Goal: Task Accomplishment & Management: Complete application form

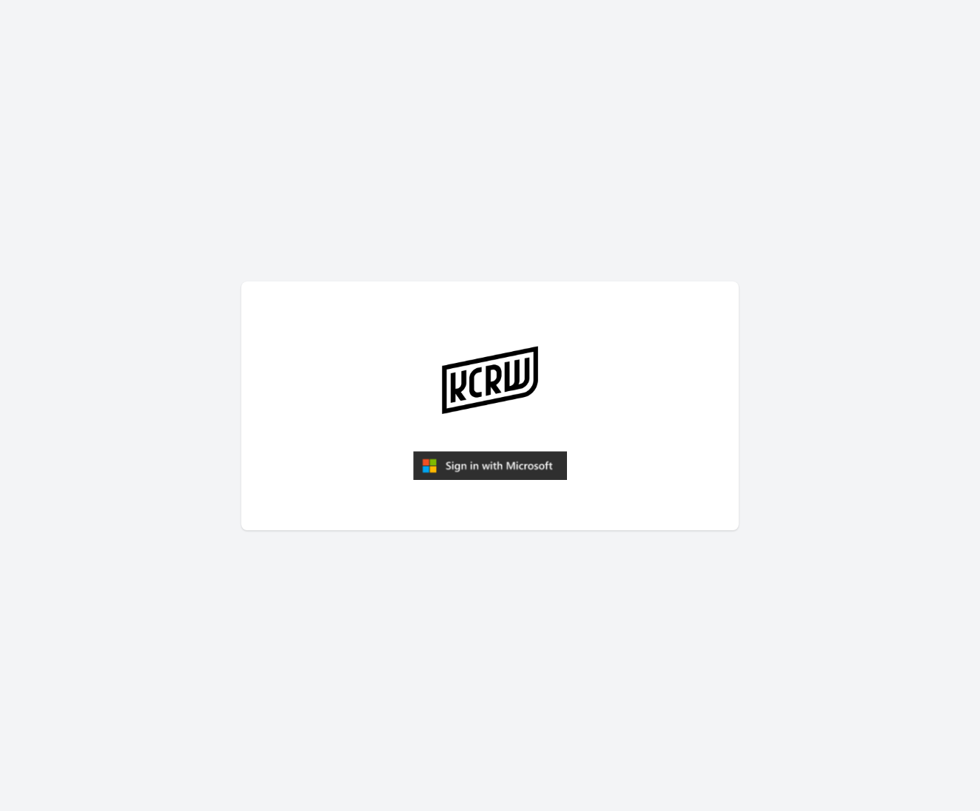
click at [518, 470] on img "submit" at bounding box center [490, 466] width 154 height 30
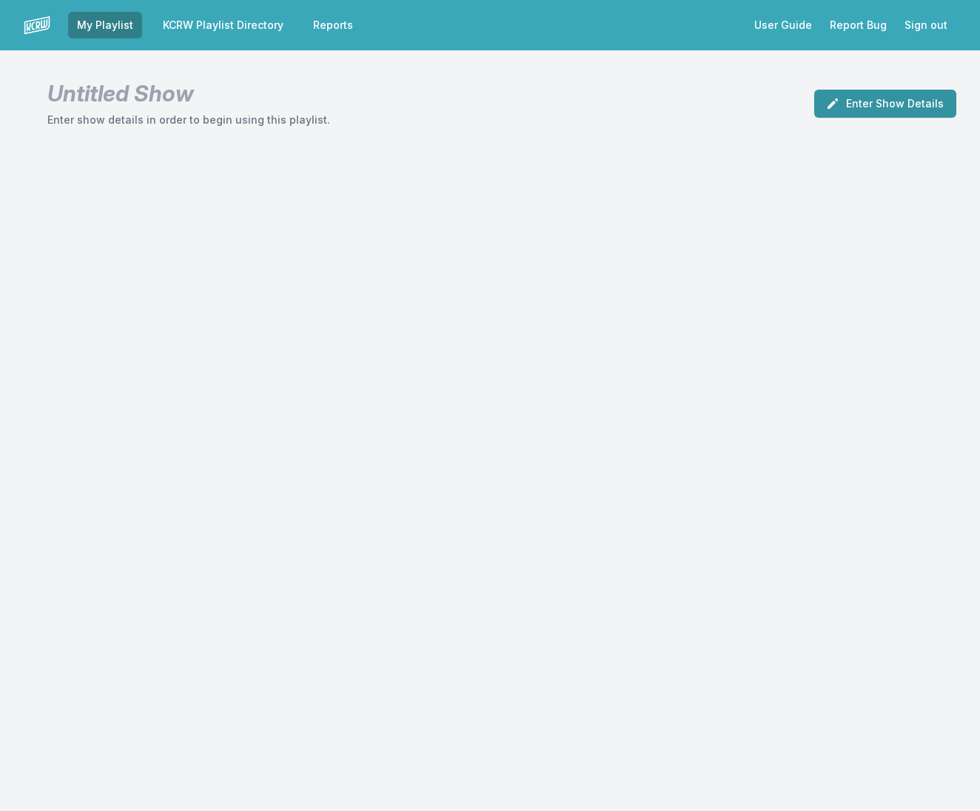
click at [882, 101] on button "Enter Show Details" at bounding box center [886, 104] width 142 height 28
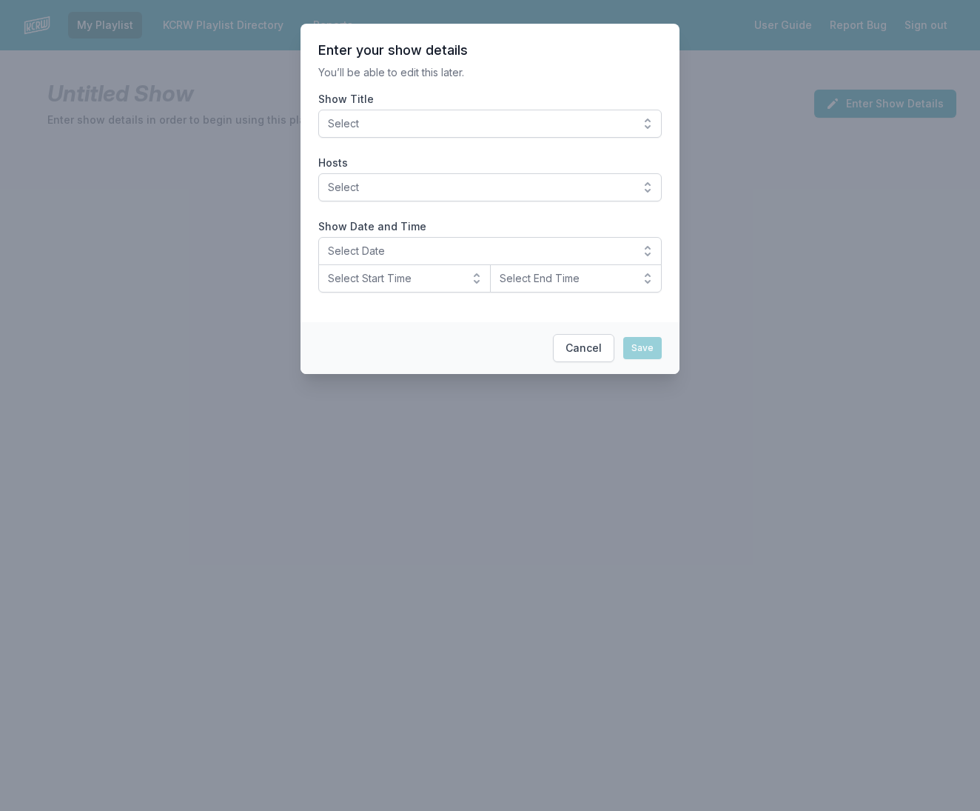
click at [397, 124] on span "Select" at bounding box center [480, 123] width 304 height 15
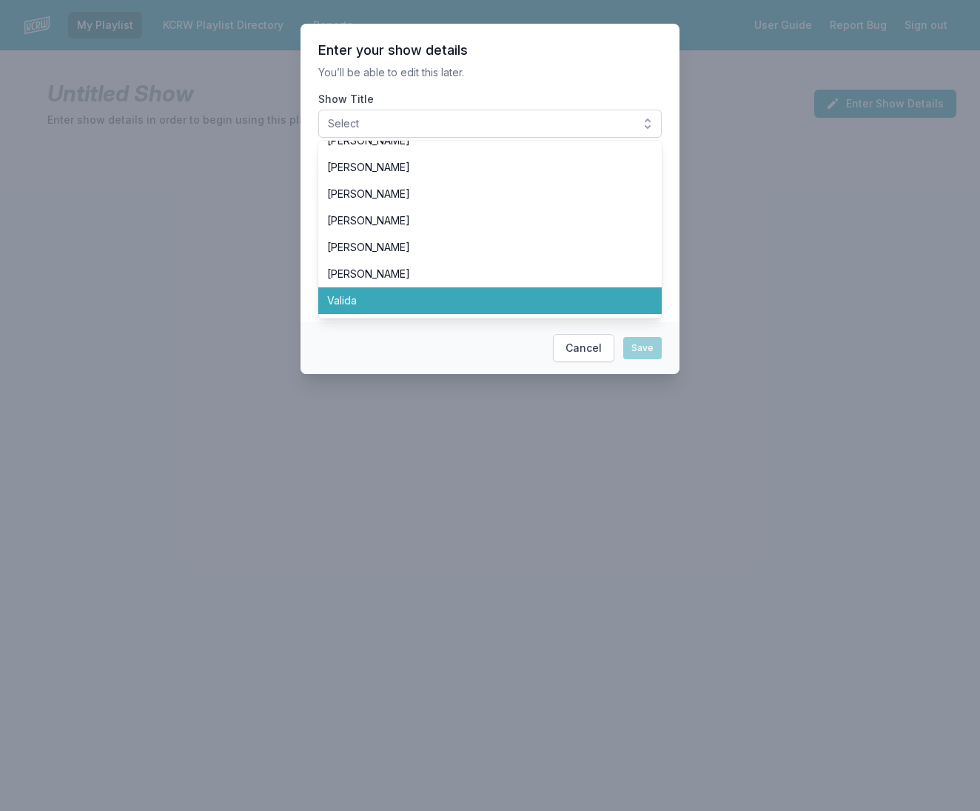
scroll to position [254, 0]
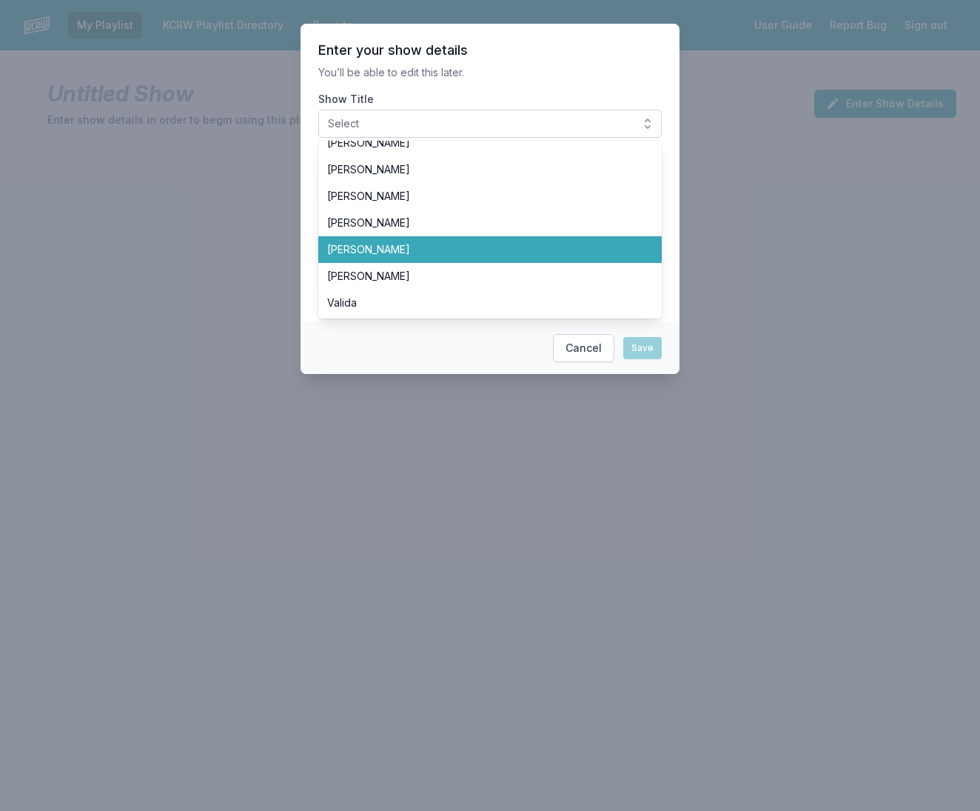
click at [387, 257] on li "LeRoy Downs" at bounding box center [490, 249] width 344 height 27
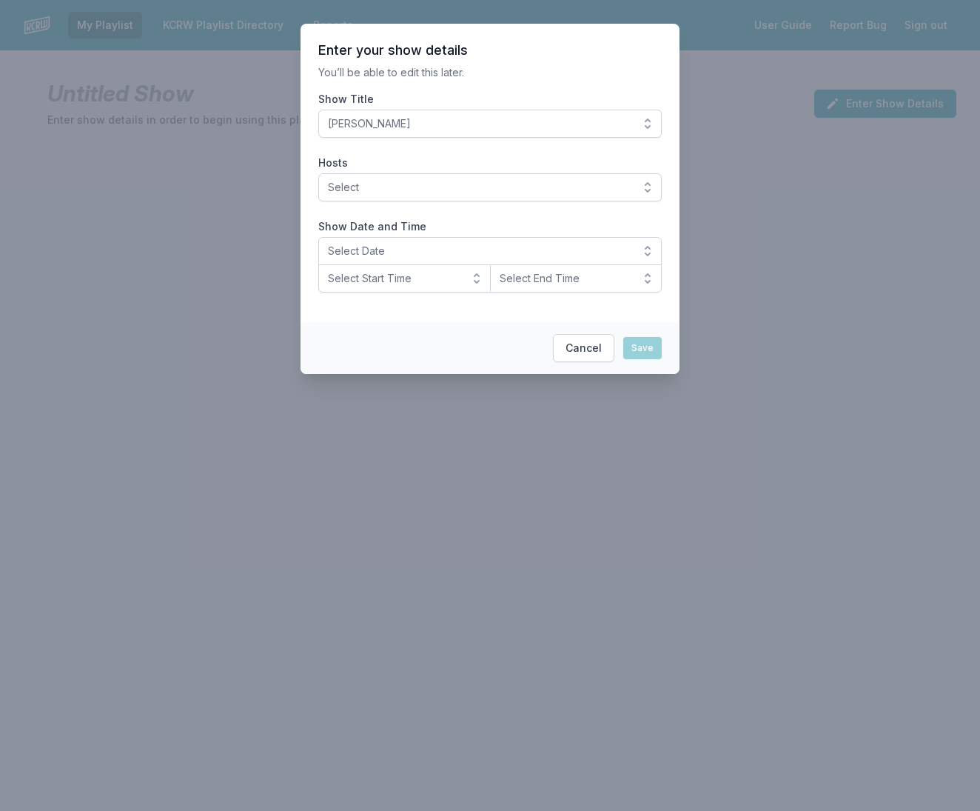
click at [387, 184] on span "Select" at bounding box center [480, 187] width 304 height 15
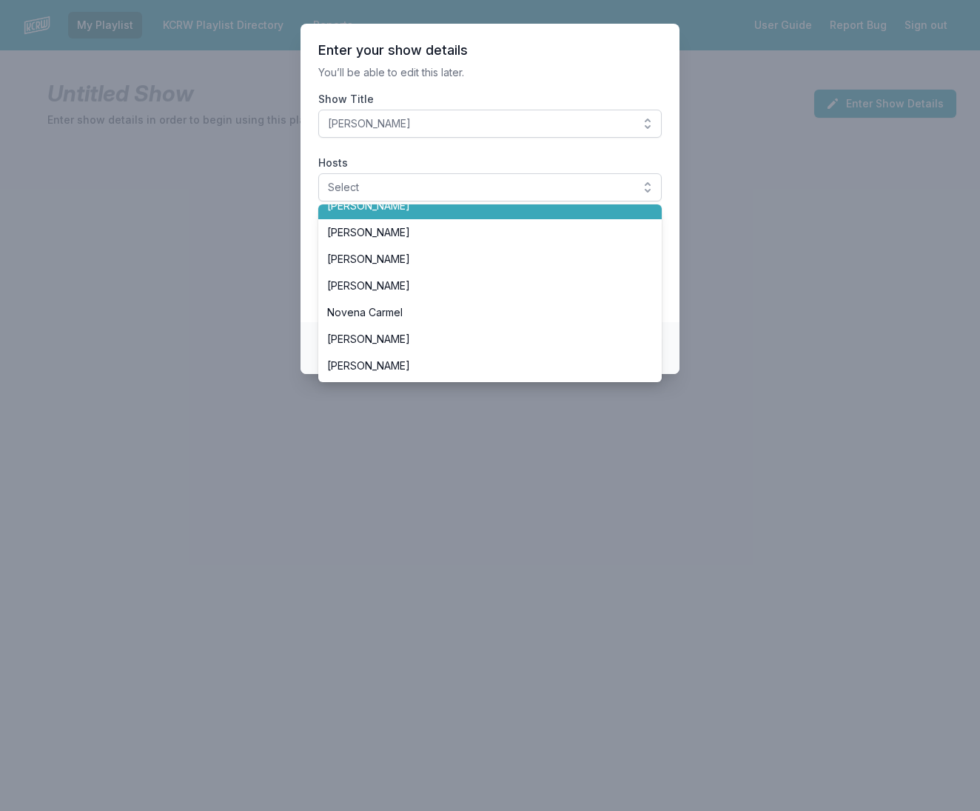
scroll to position [284, 0]
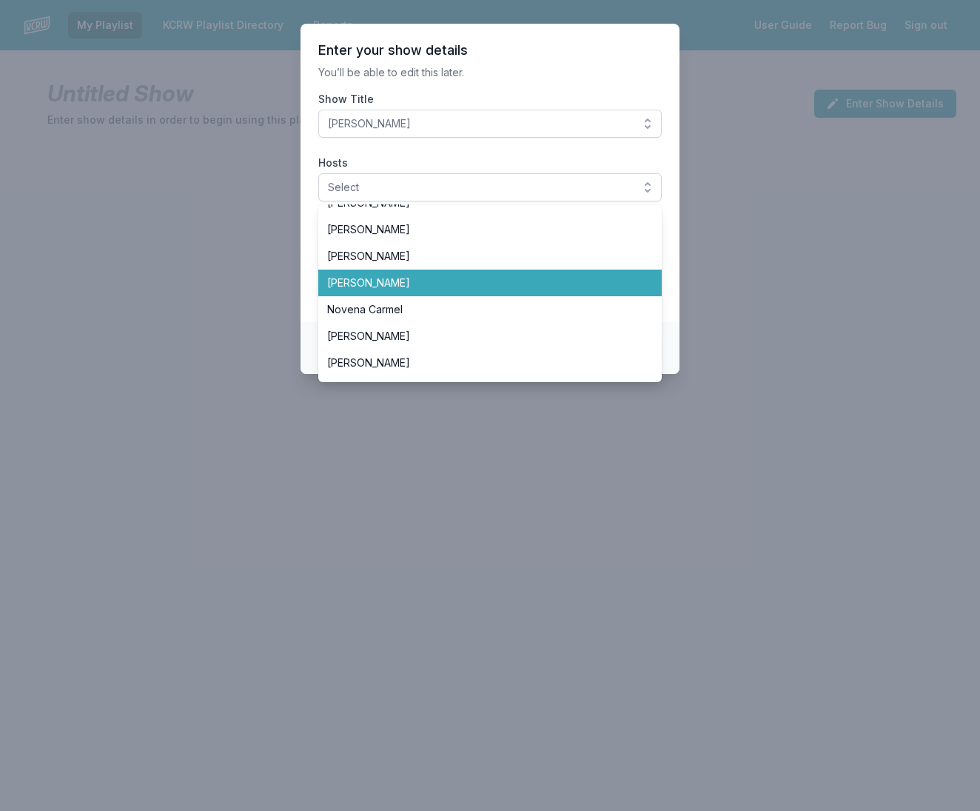
click at [373, 278] on span "LeRoy Downs" at bounding box center [481, 282] width 308 height 15
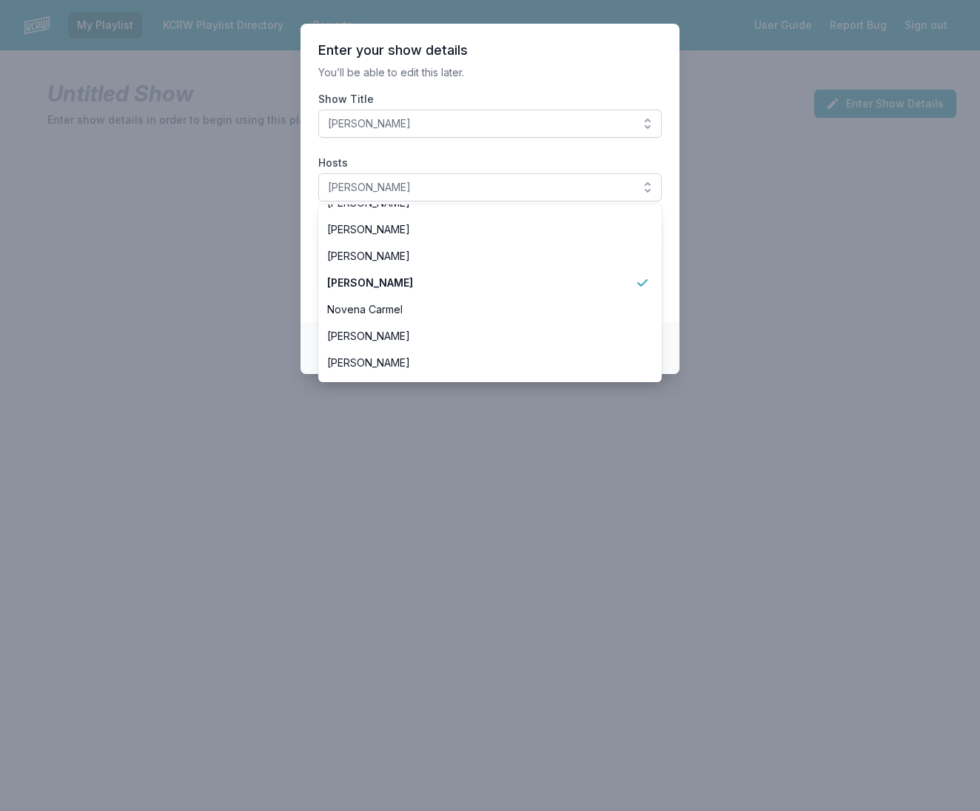
click at [669, 311] on section "Enter your show details You’ll be able to edit this later. Show Title LeRoy Dow…" at bounding box center [490, 173] width 379 height 298
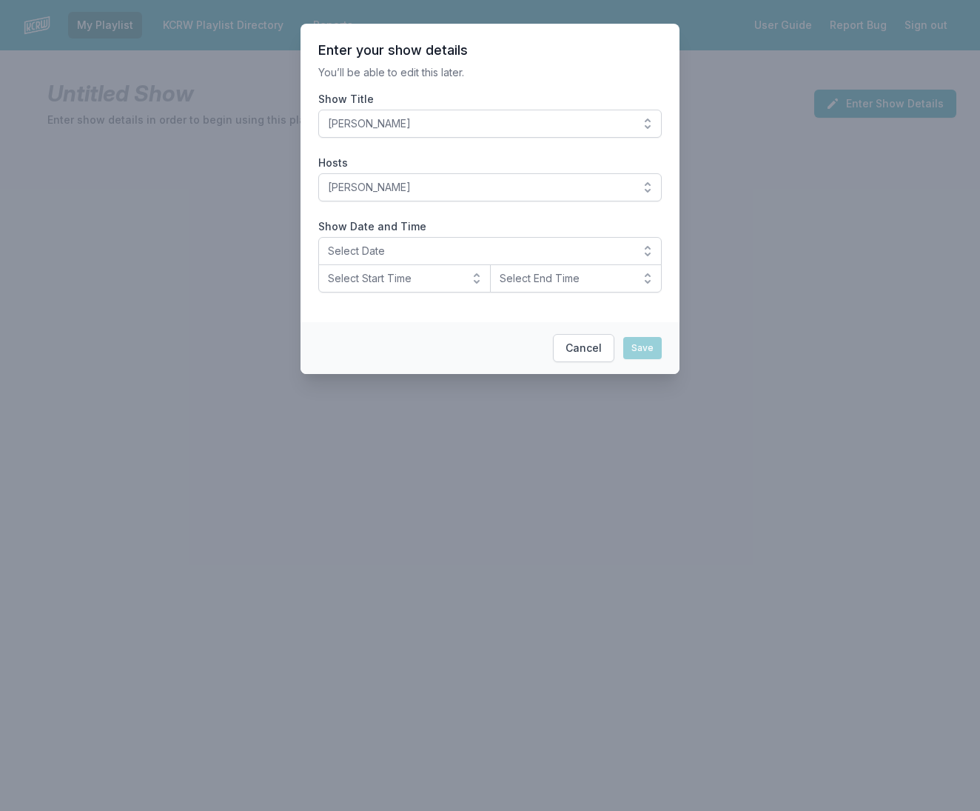
click at [368, 247] on span "Select Date" at bounding box center [480, 251] width 304 height 15
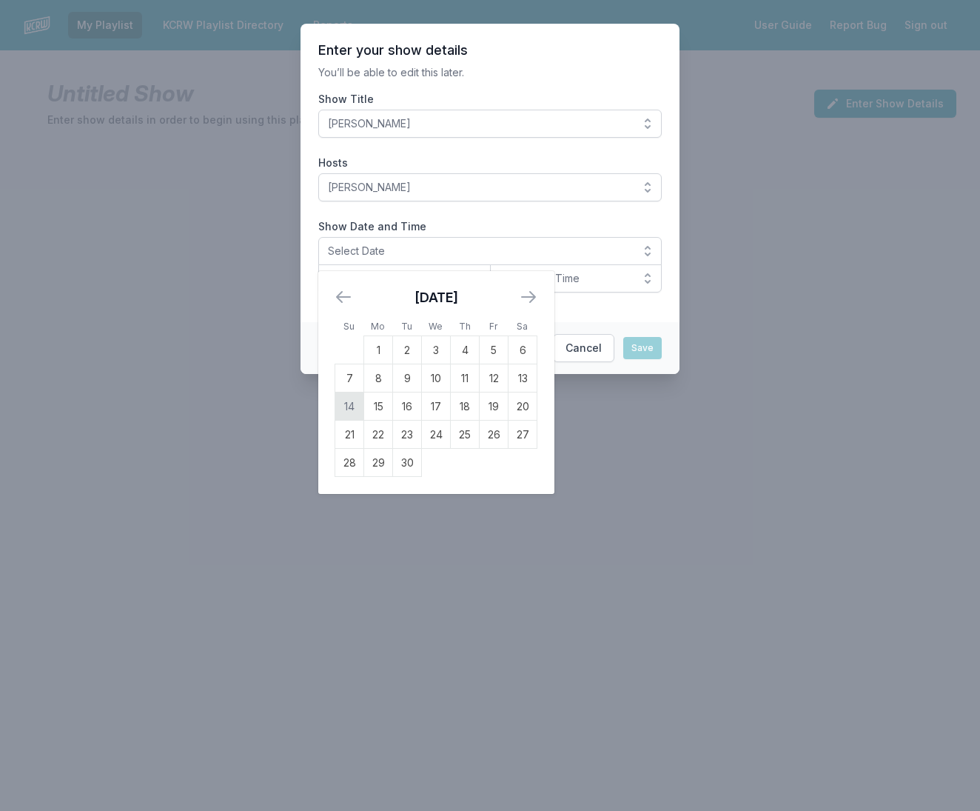
click at [354, 410] on td "14" at bounding box center [349, 406] width 29 height 28
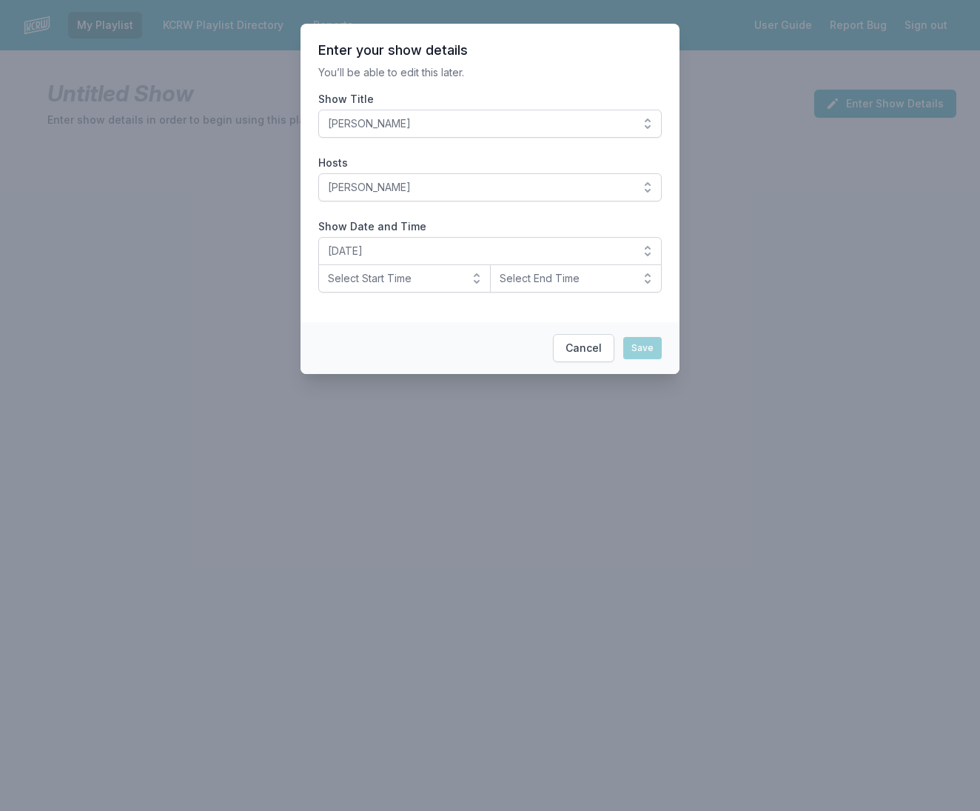
click at [384, 278] on span "Select Start Time" at bounding box center [394, 278] width 133 height 15
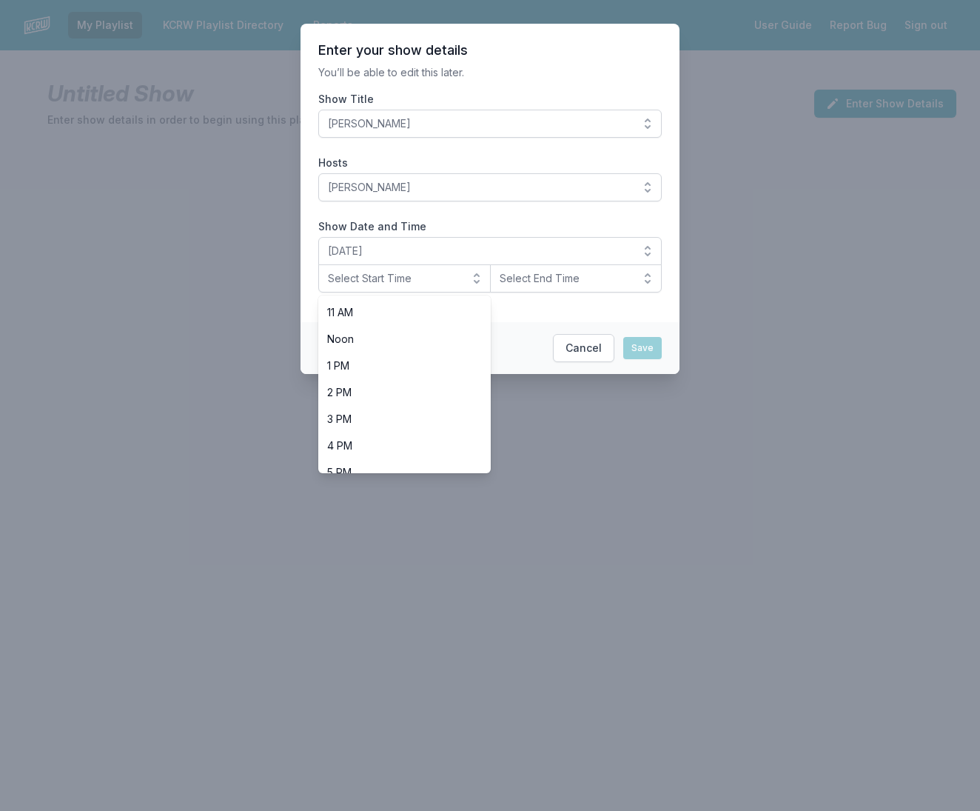
scroll to position [468, 0]
drag, startPoint x: 419, startPoint y: 427, endPoint x: 447, endPoint y: 408, distance: 33.5
click at [420, 427] on span "10 PM" at bounding box center [395, 430] width 137 height 15
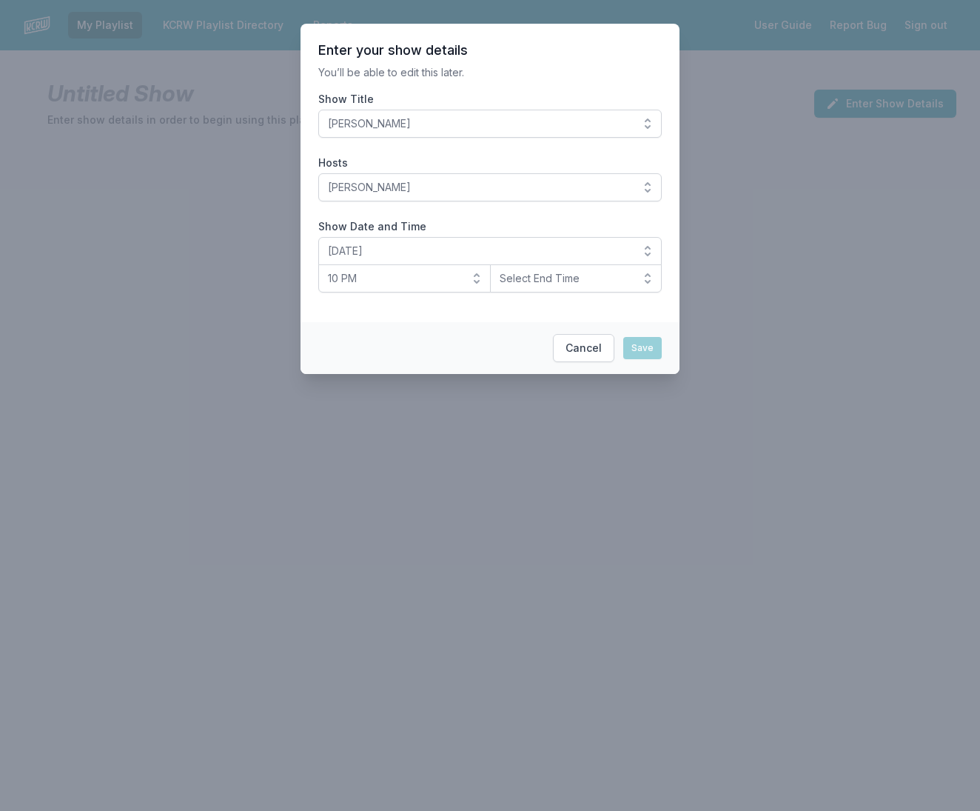
click at [625, 275] on span "Select End Time" at bounding box center [566, 278] width 133 height 15
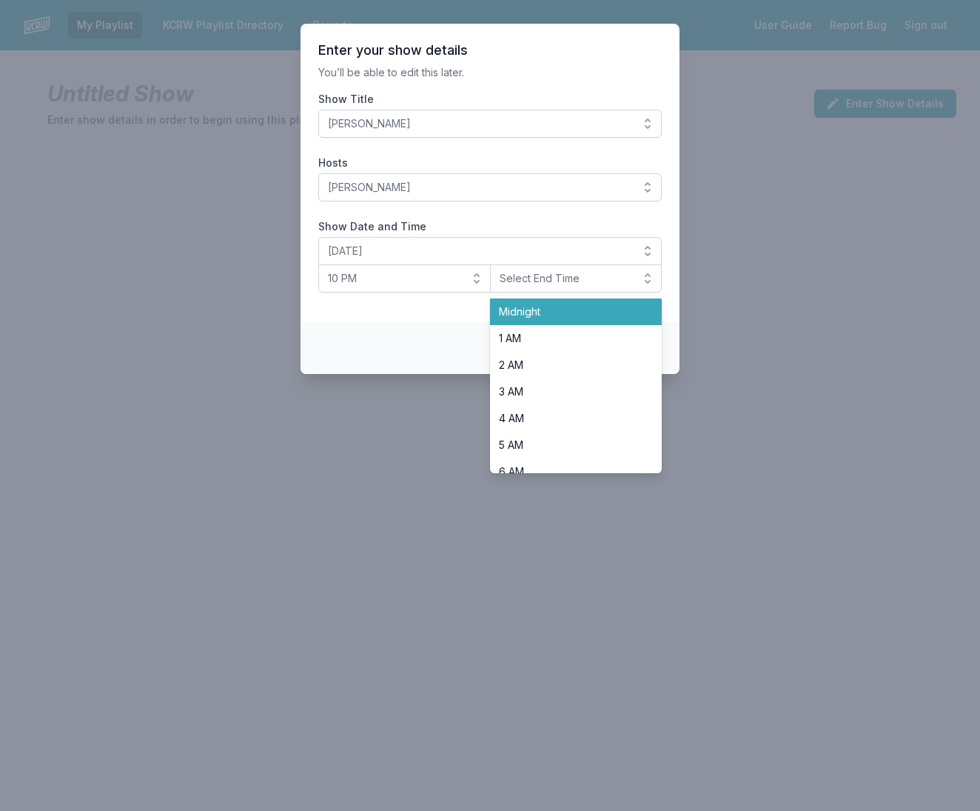
click at [600, 302] on li "Midnight" at bounding box center [576, 311] width 173 height 27
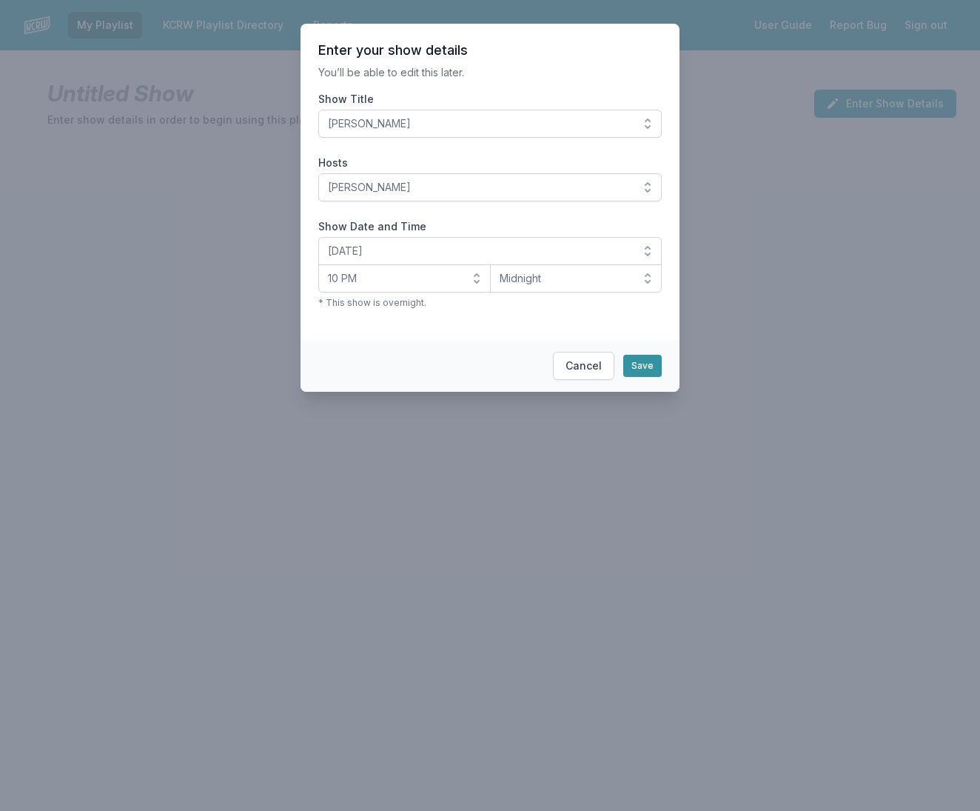
click at [655, 367] on button "Save" at bounding box center [643, 366] width 39 height 22
